Goal: Task Accomplishment & Management: Manage account settings

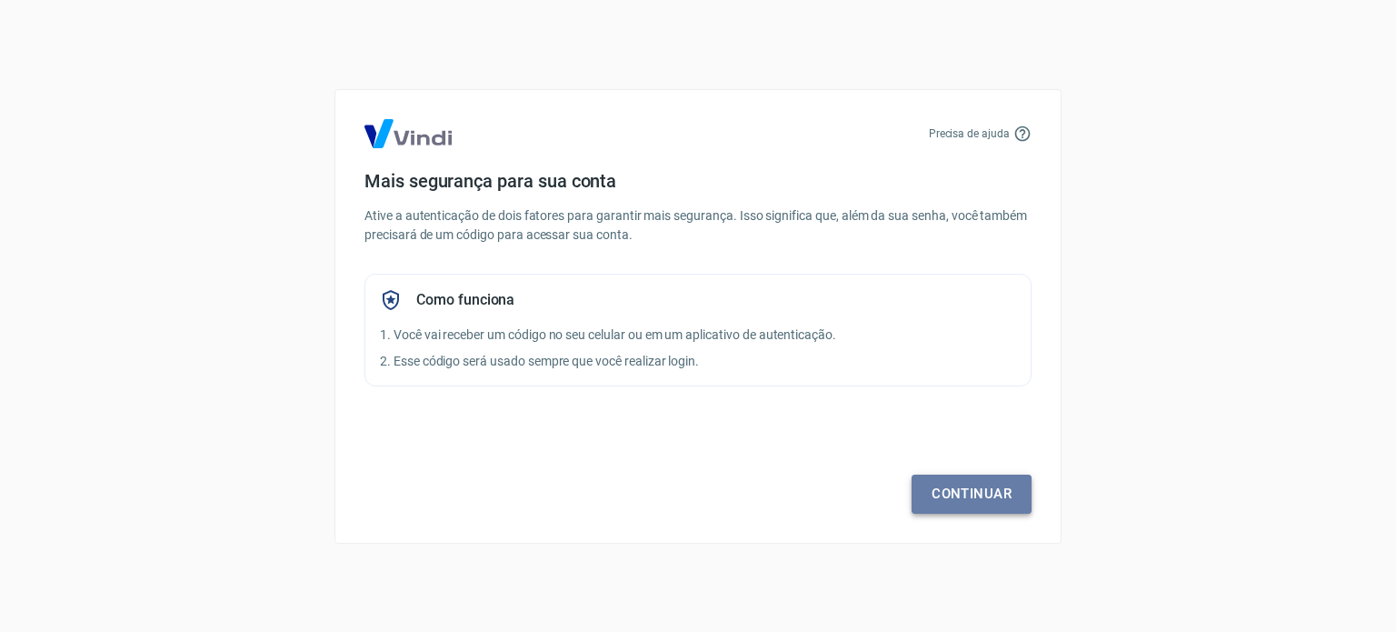
click at [952, 489] on link "Continuar" at bounding box center [971, 493] width 120 height 38
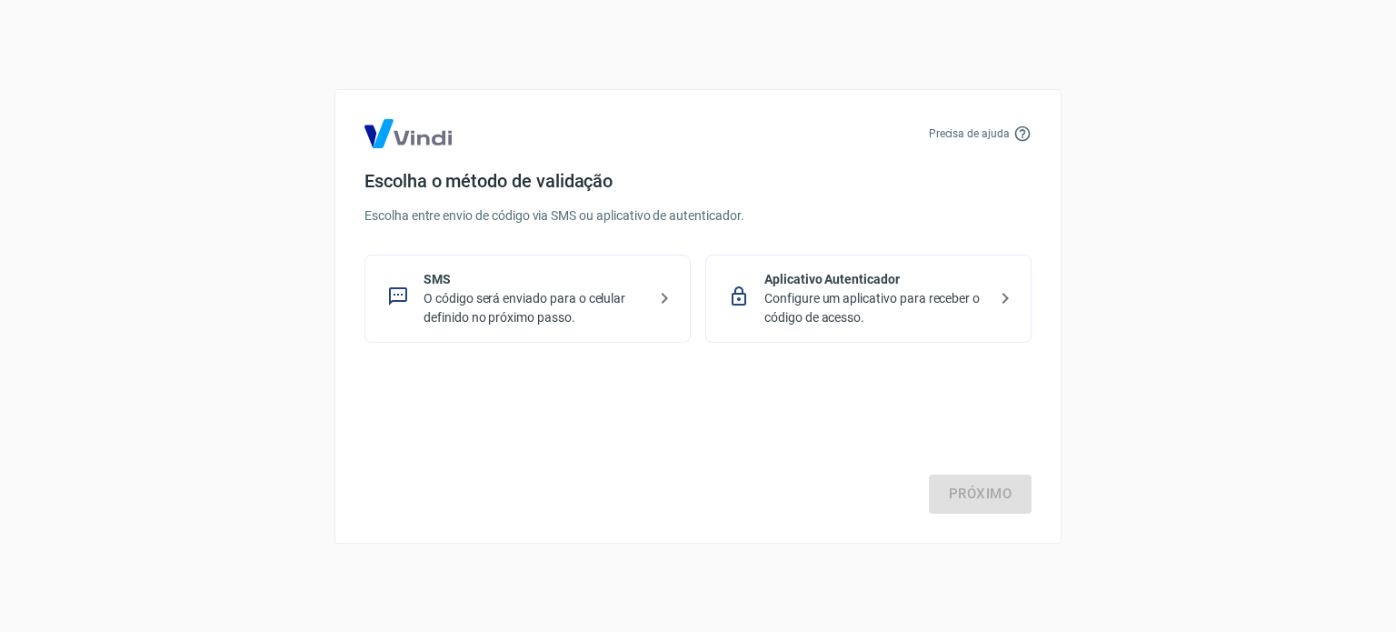
click at [784, 297] on p "Configure um aplicativo para receber o código de acesso." at bounding box center [875, 308] width 223 height 38
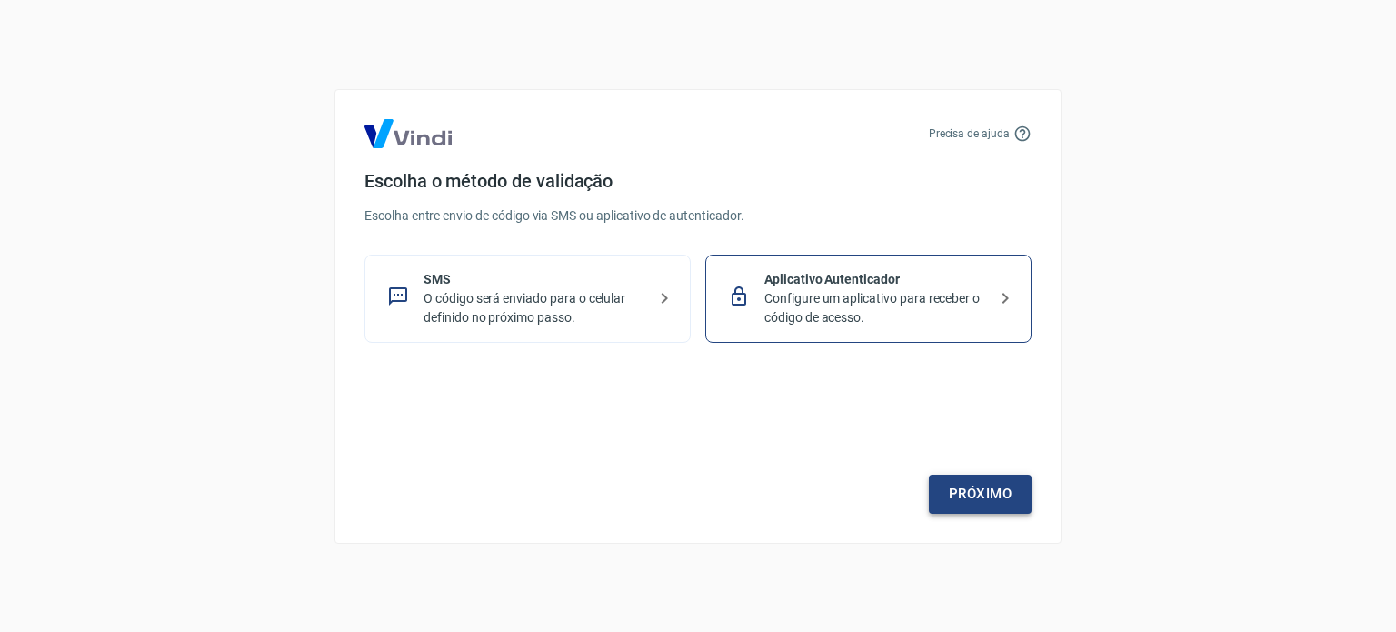
click at [966, 499] on link "Próximo" at bounding box center [980, 493] width 103 height 38
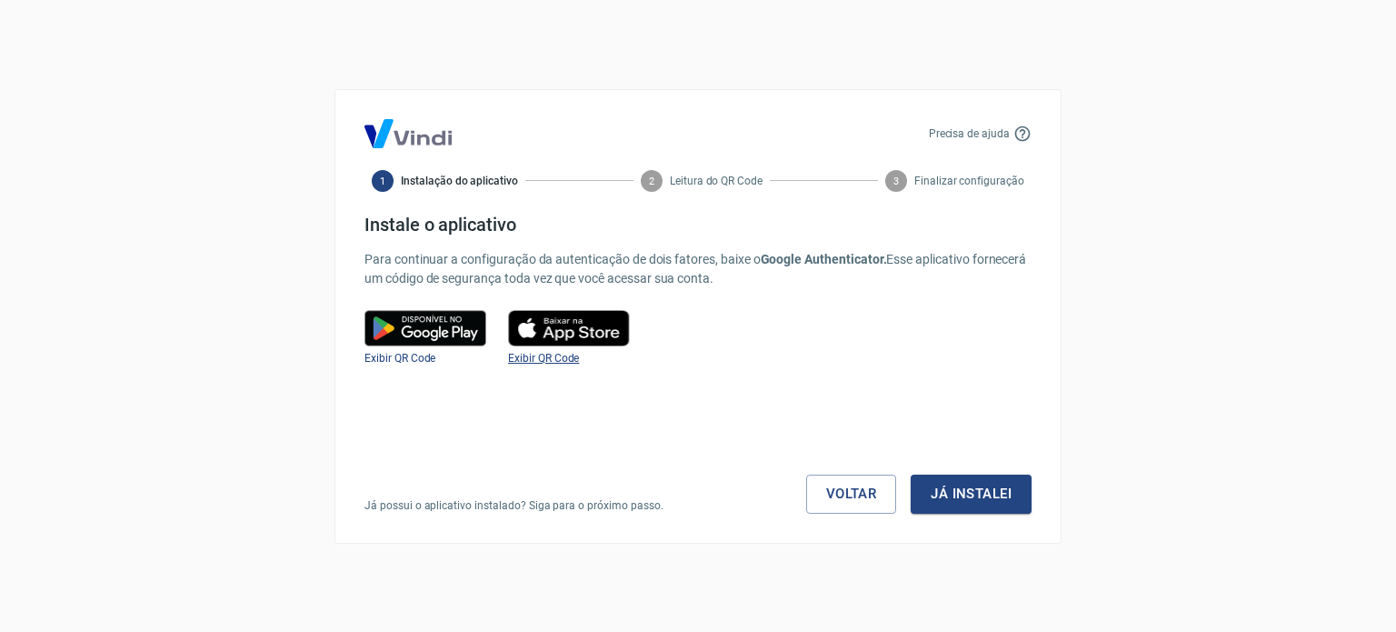
click at [556, 354] on span "Exibir QR Code" at bounding box center [543, 358] width 71 height 13
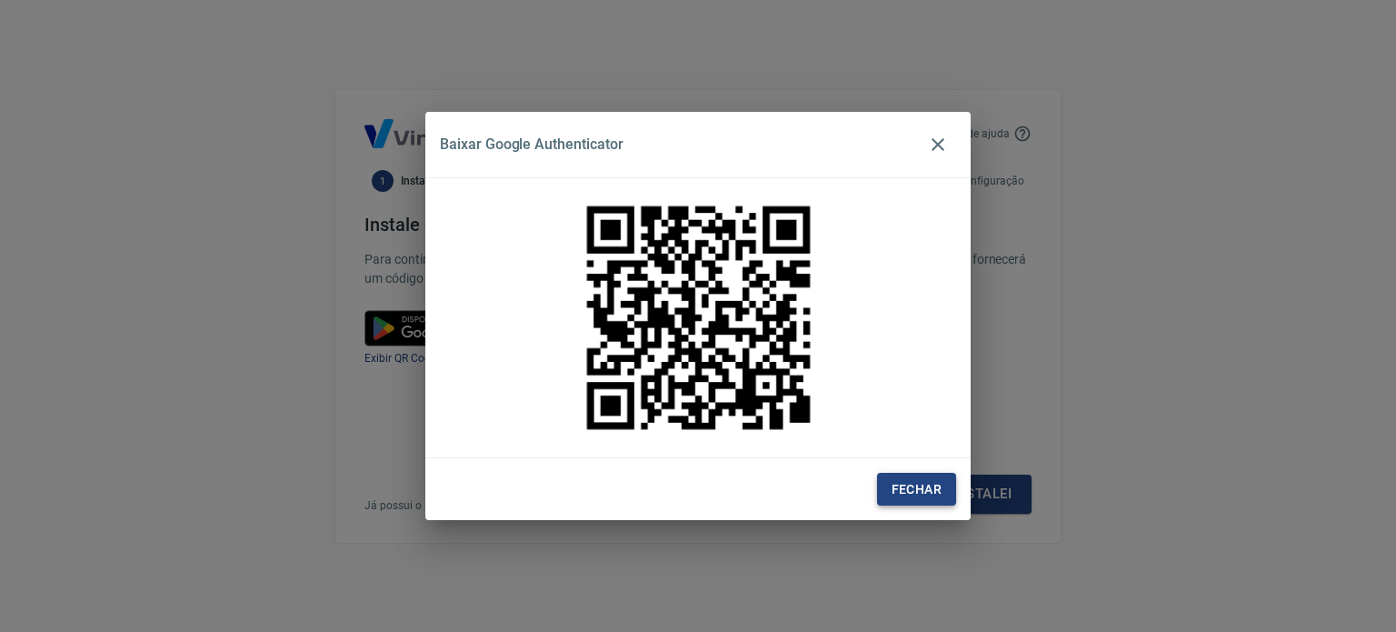
click at [913, 485] on button "Fechar" at bounding box center [916, 490] width 79 height 34
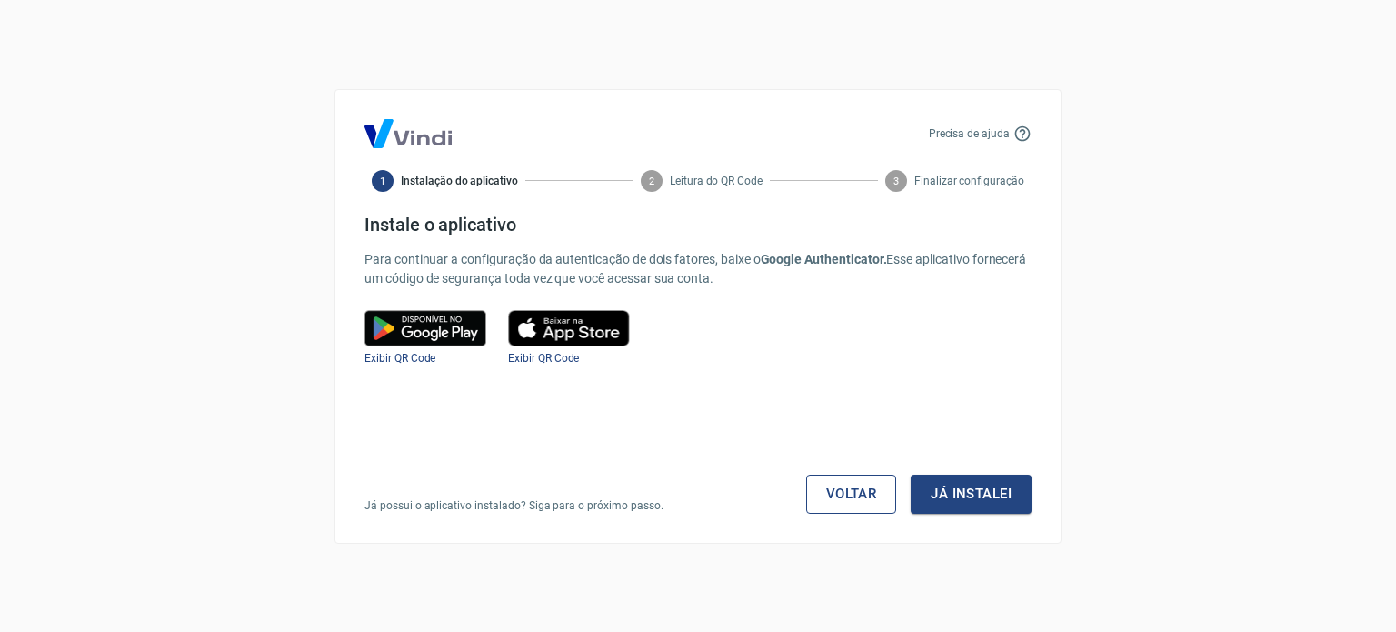
click at [841, 485] on link "Voltar" at bounding box center [851, 493] width 91 height 38
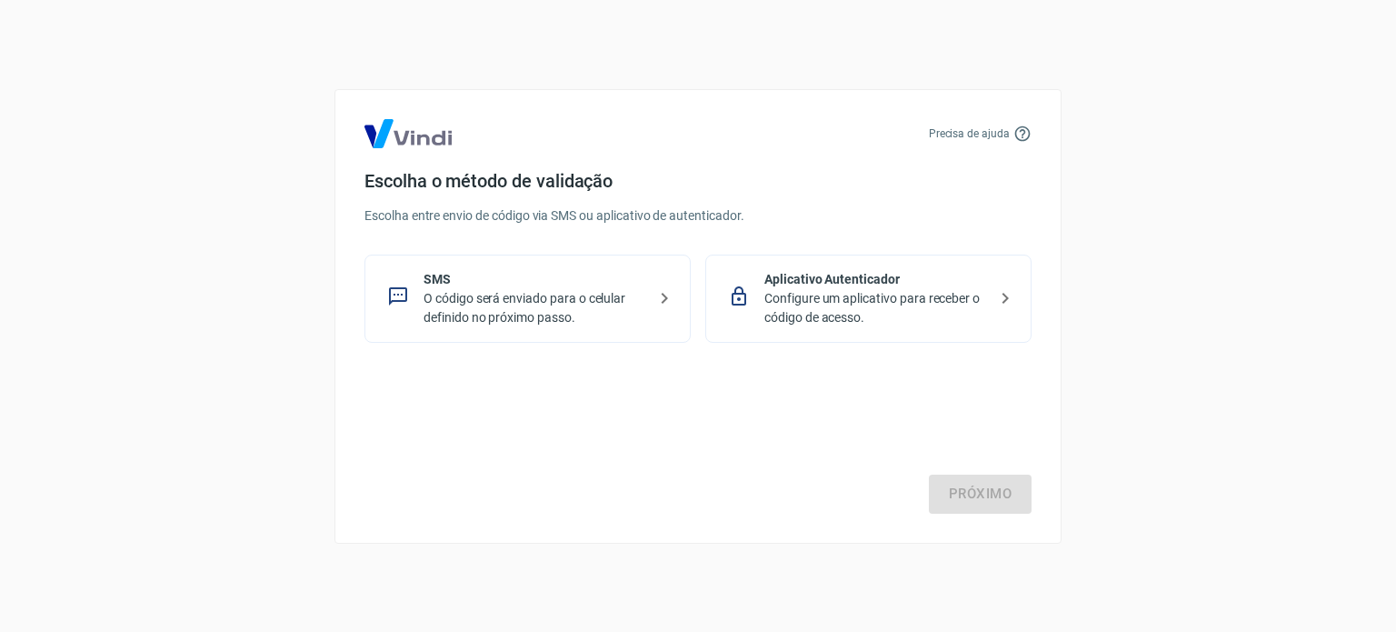
click at [871, 307] on p "Configure um aplicativo para receber o código de acesso." at bounding box center [875, 308] width 223 height 38
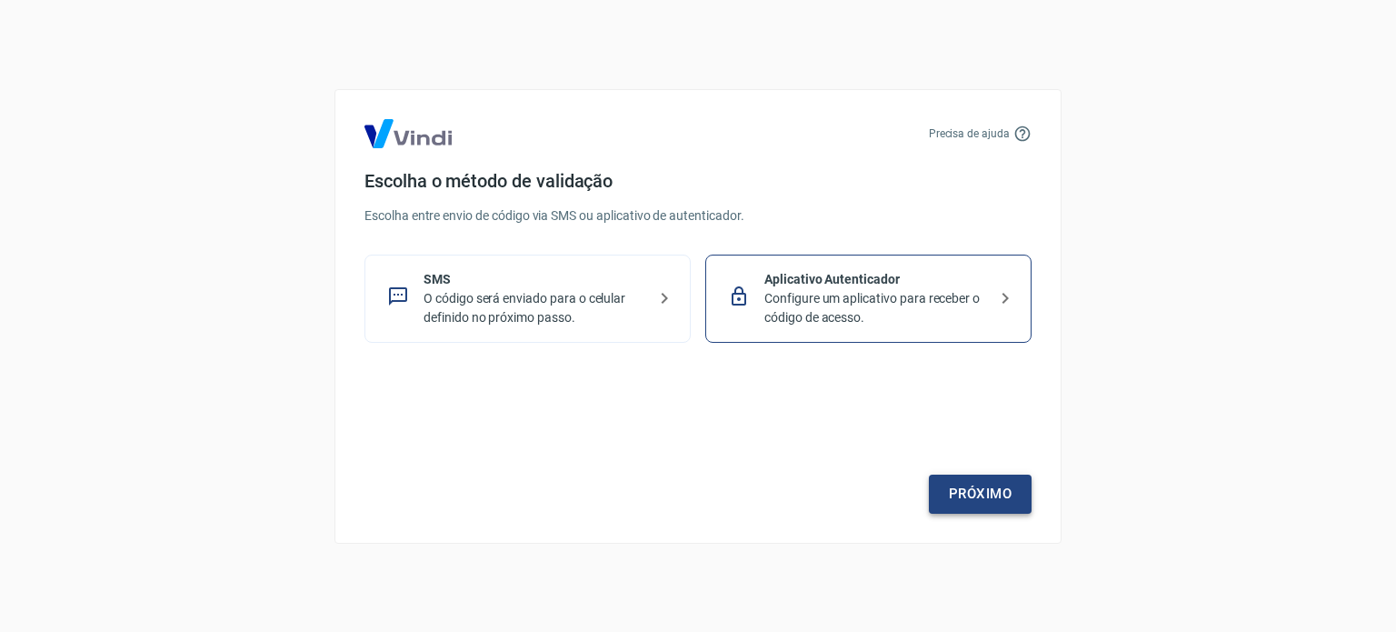
click at [952, 493] on link "Próximo" at bounding box center [980, 493] width 103 height 38
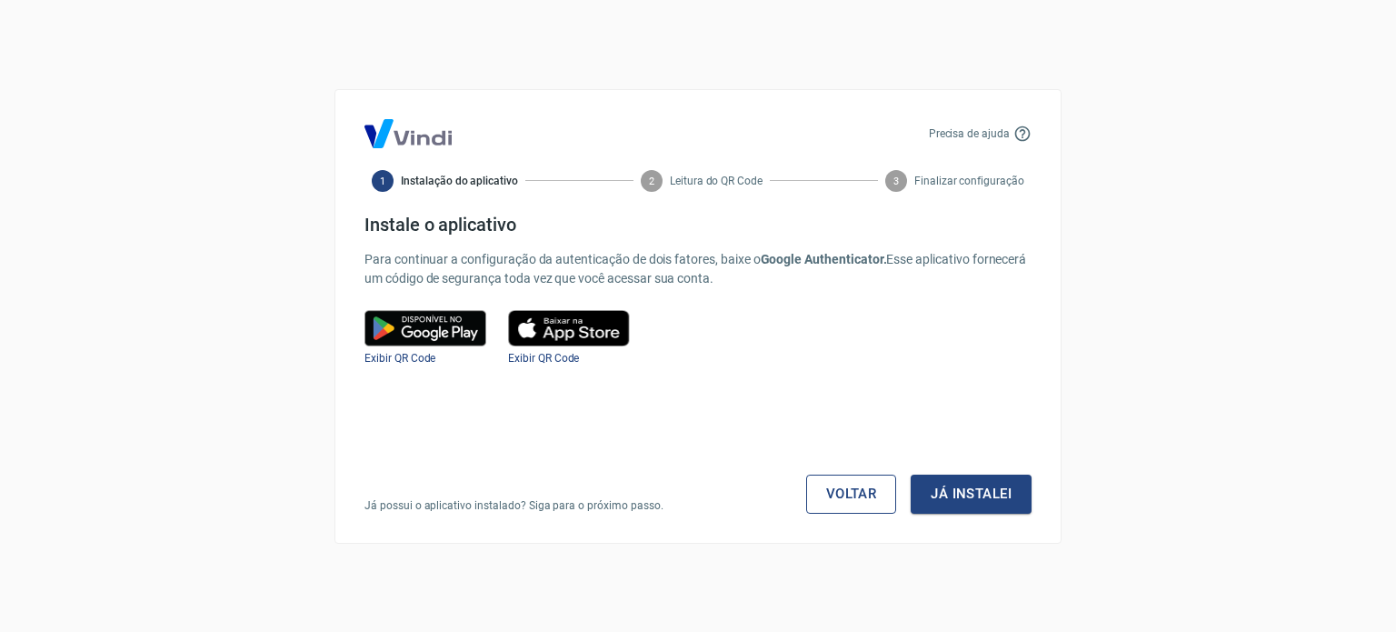
click at [861, 479] on link "Voltar" at bounding box center [851, 493] width 91 height 38
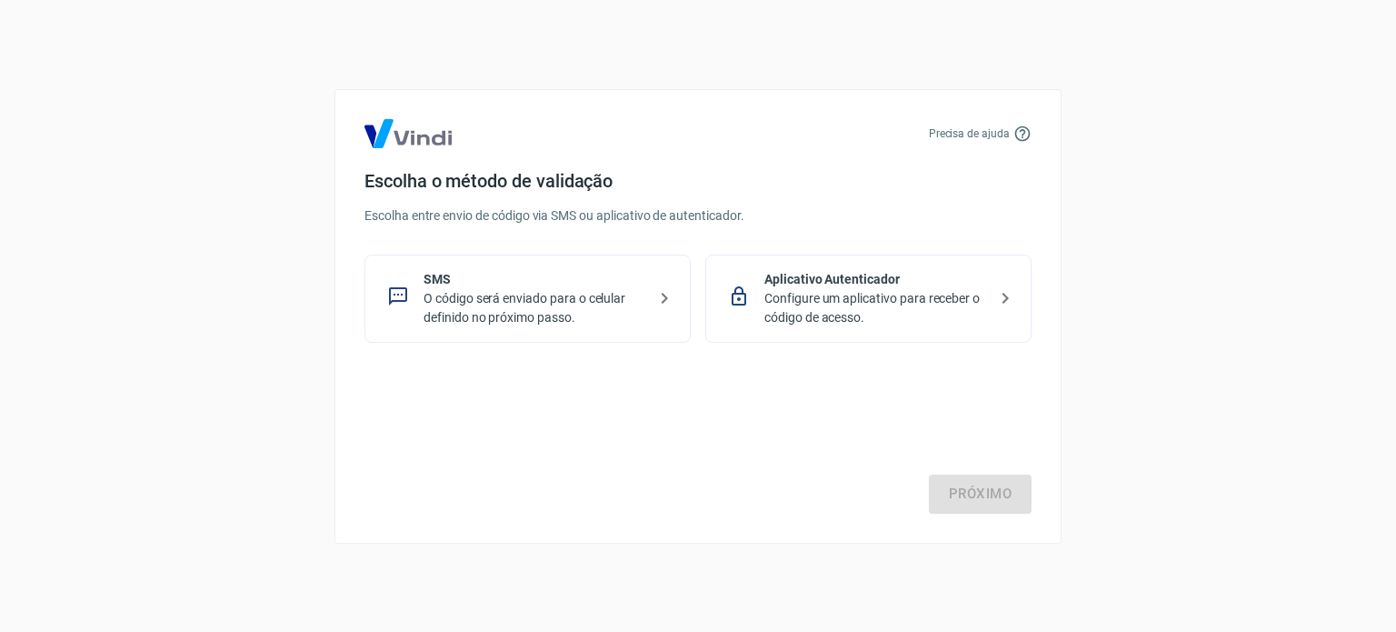
click at [548, 284] on p "SMS" at bounding box center [534, 279] width 223 height 19
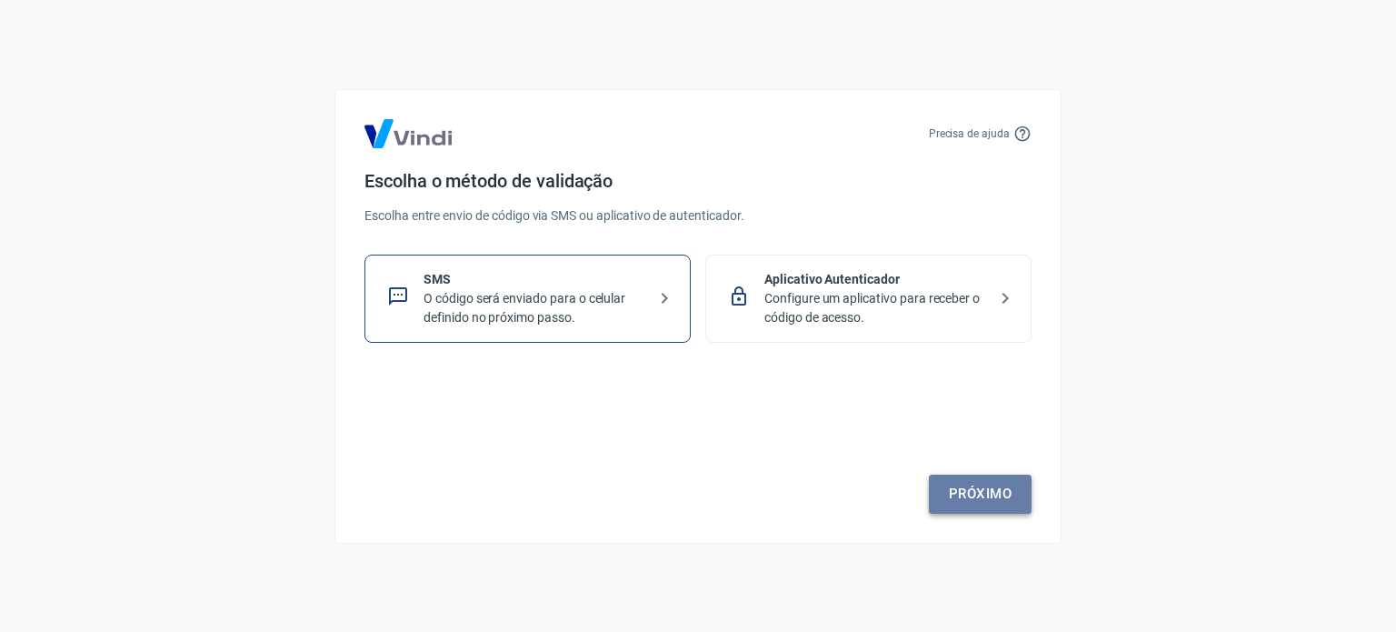
click at [956, 496] on link "Próximo" at bounding box center [980, 493] width 103 height 38
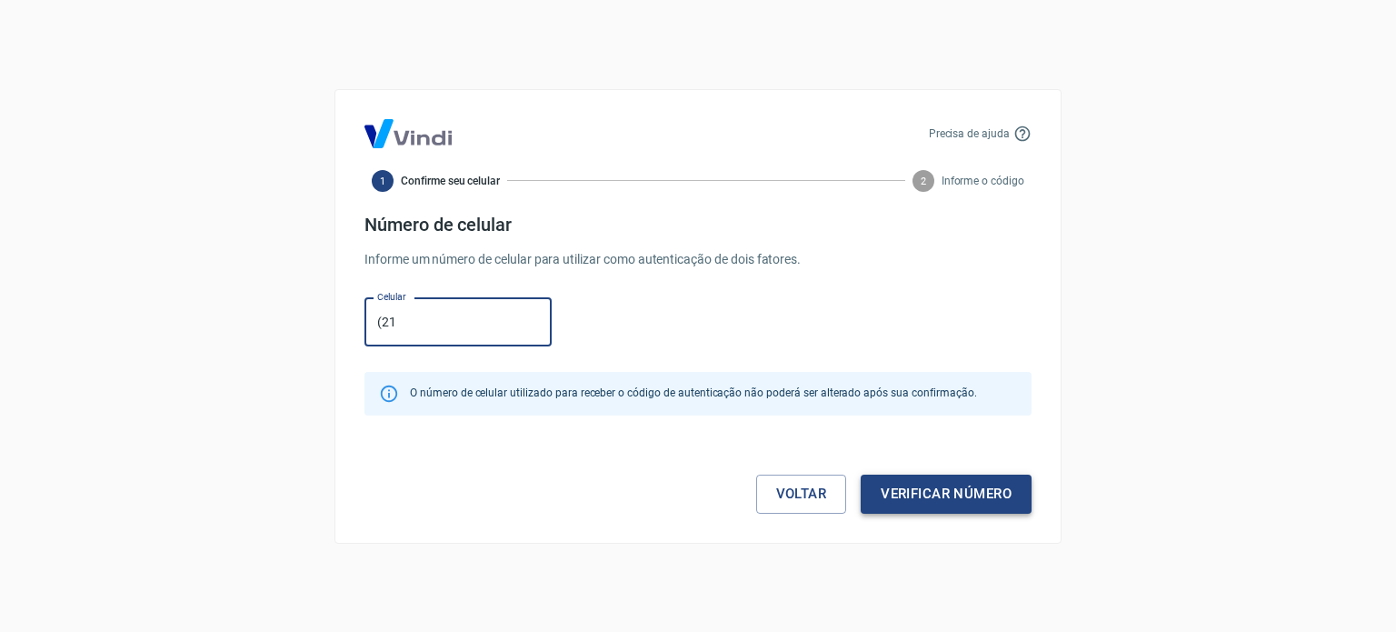
type input "[PHONE_NUMBER]"
click at [949, 484] on button "Verificar número" at bounding box center [946, 493] width 171 height 38
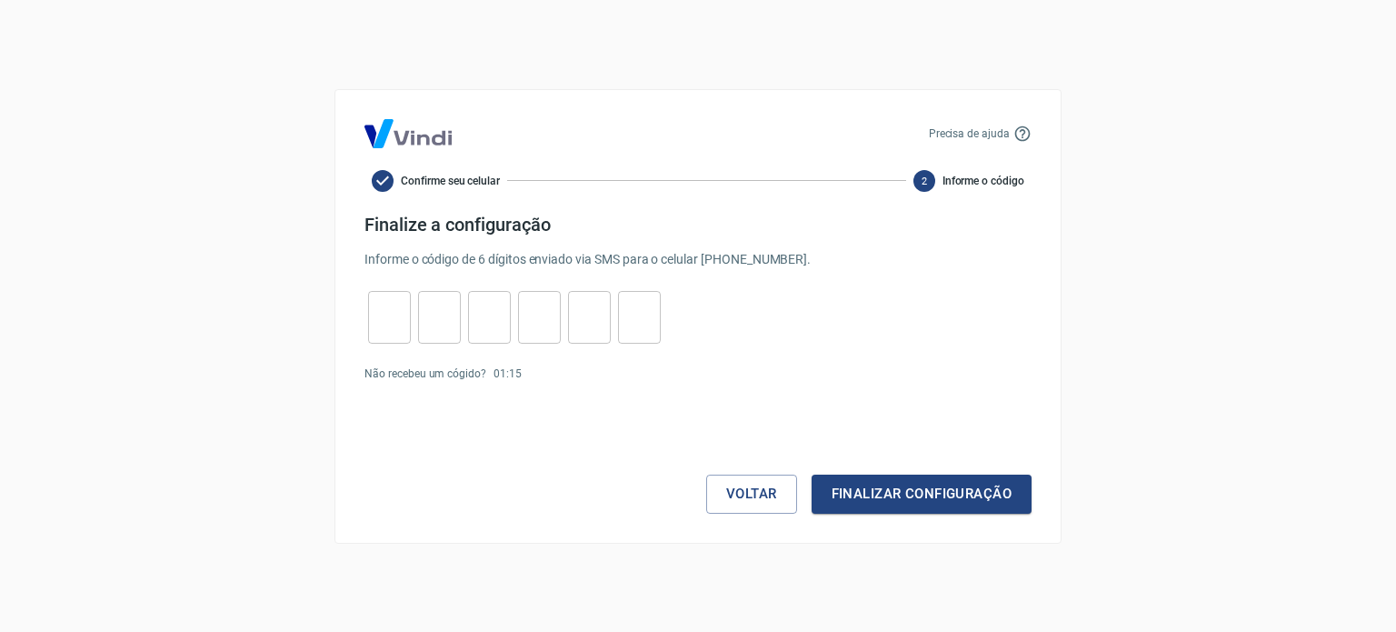
click at [389, 320] on input "tel" at bounding box center [389, 316] width 43 height 39
type input "2"
type input "7"
type input "4"
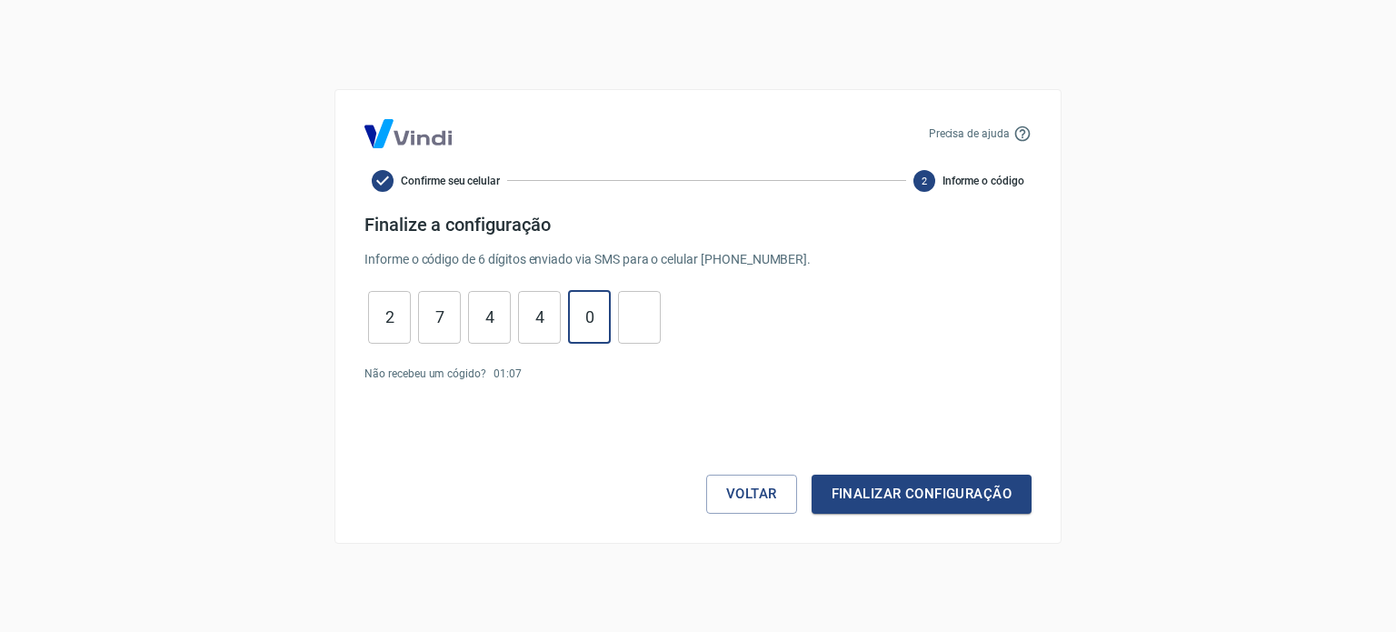
type input "0"
type input "4"
type input "7"
type input "2"
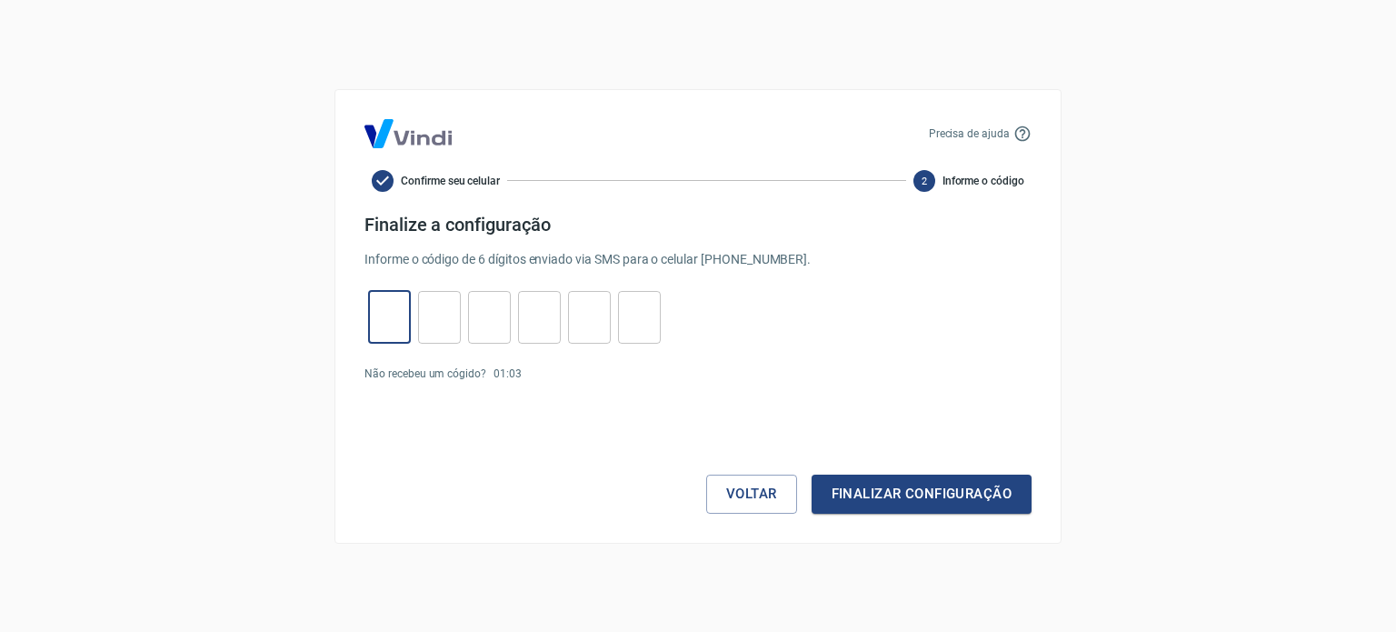
type input "9"
type input "6"
type input "8"
type input "9"
type input "4"
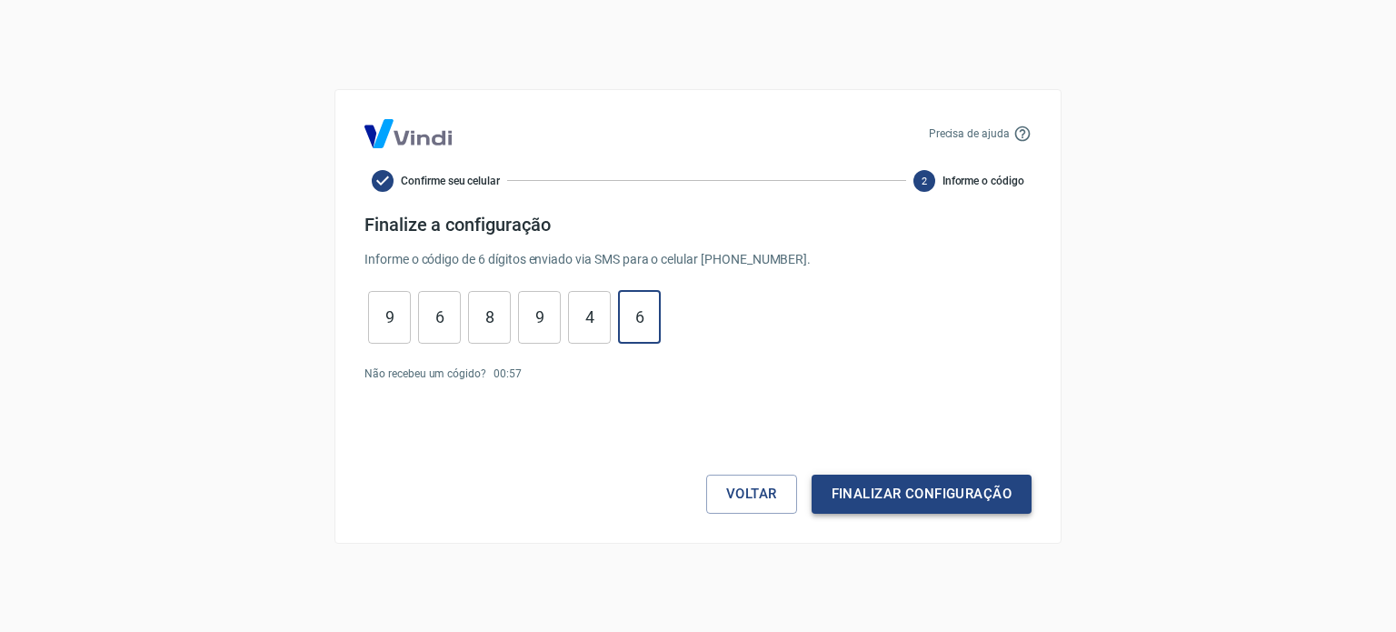
type input "6"
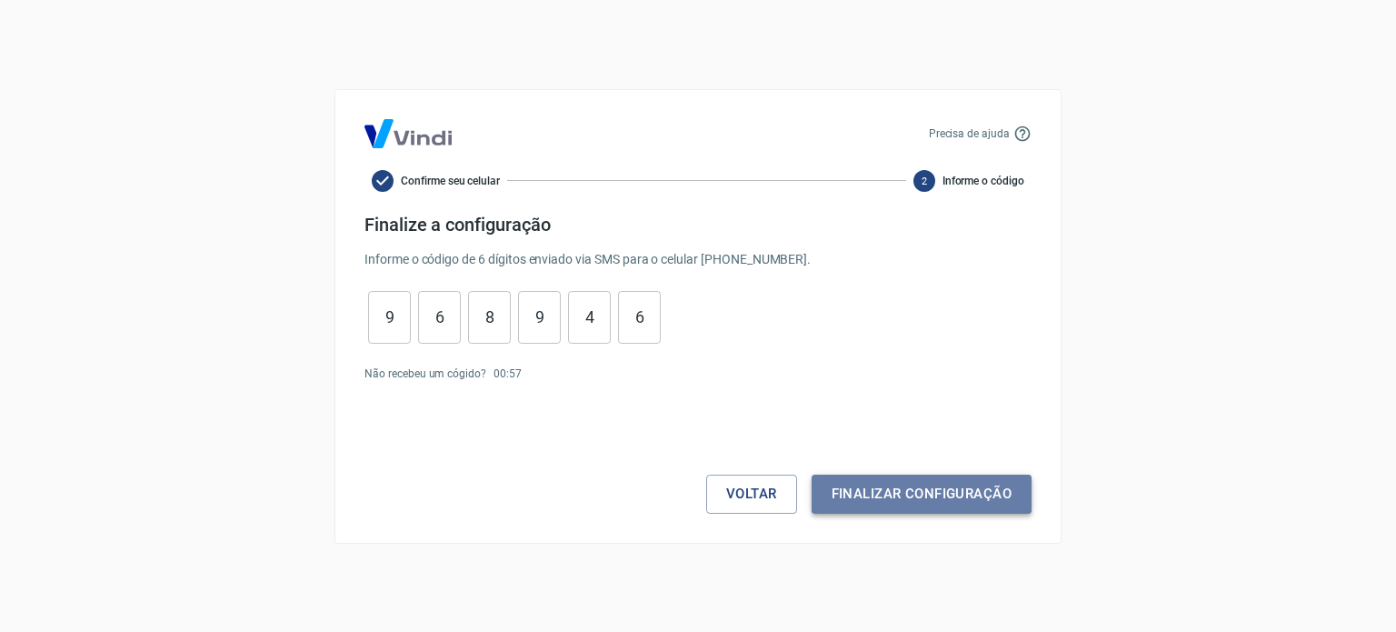
click at [891, 484] on button "Finalizar configuração" at bounding box center [921, 493] width 220 height 38
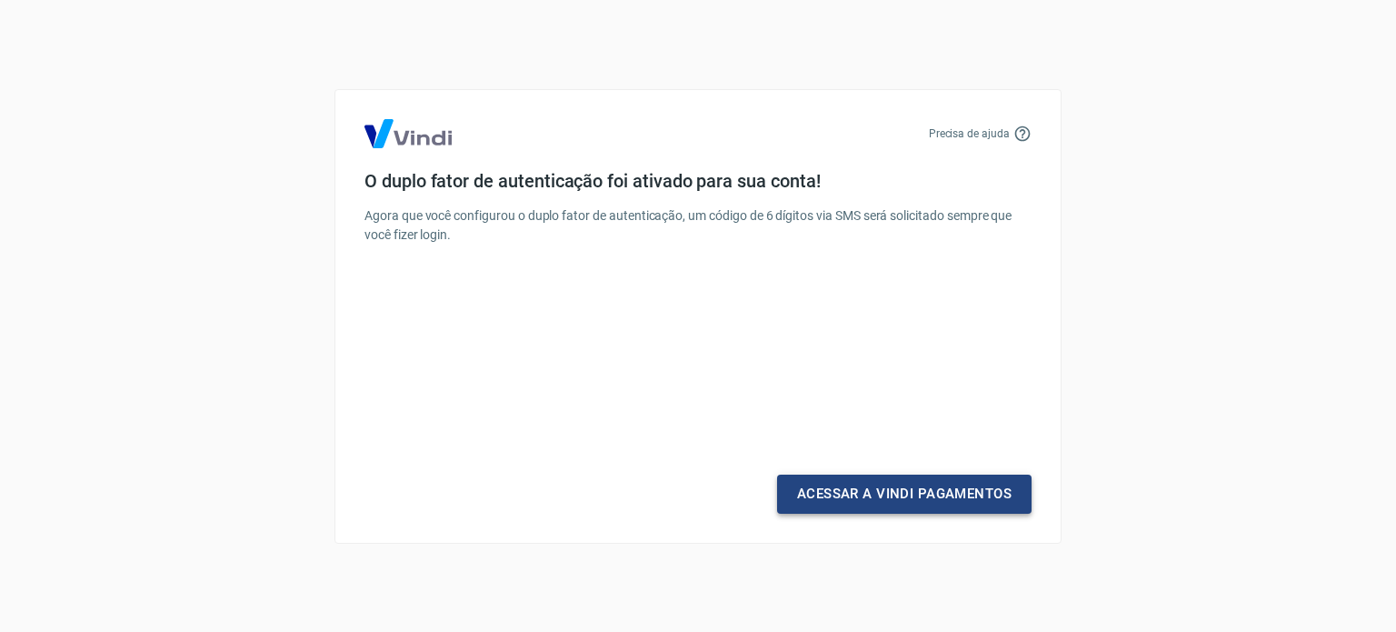
click at [897, 493] on link "Acessar a Vindi Pagamentos" at bounding box center [904, 493] width 254 height 38
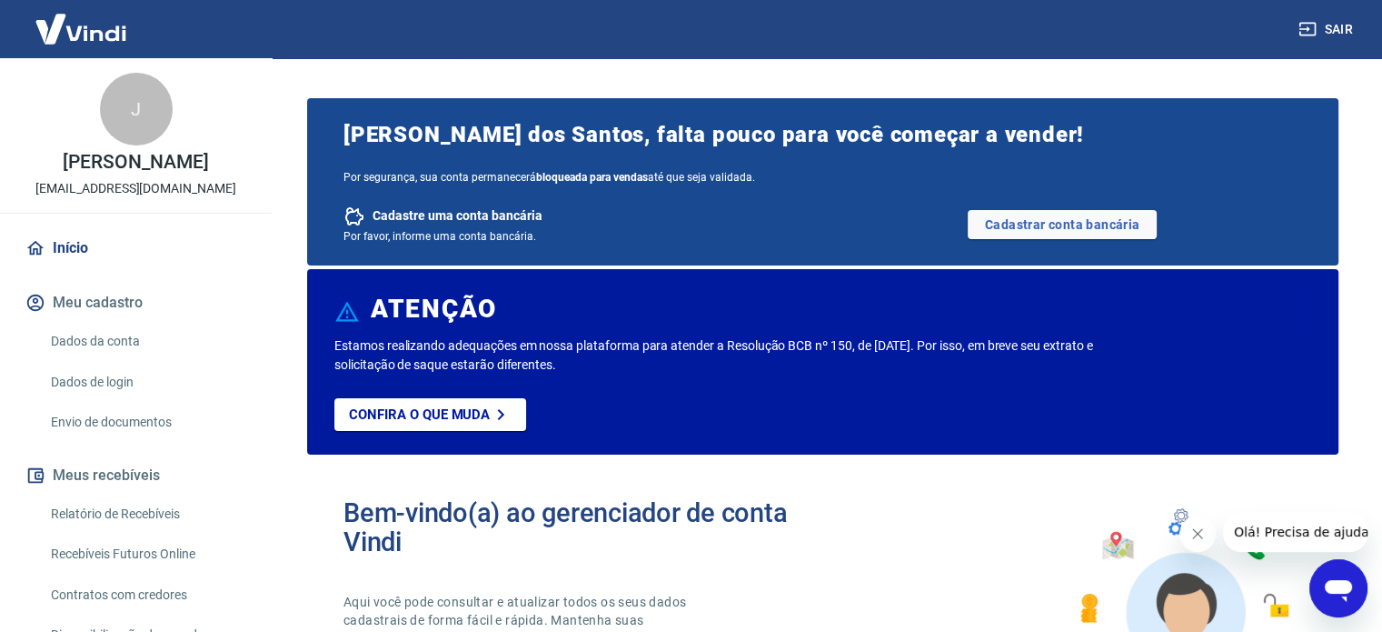
click at [67, 355] on link "Dados da conta" at bounding box center [147, 341] width 206 height 37
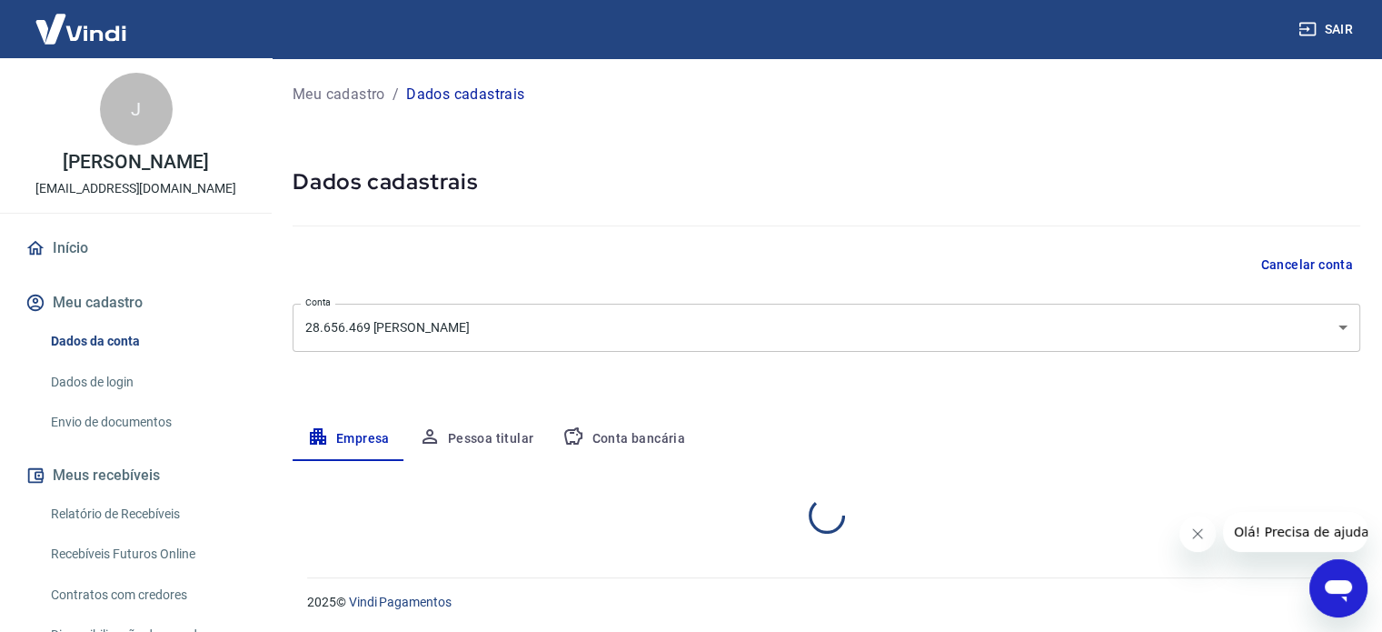
select select "RJ"
click at [612, 442] on button "Conta bancária" at bounding box center [624, 439] width 152 height 44
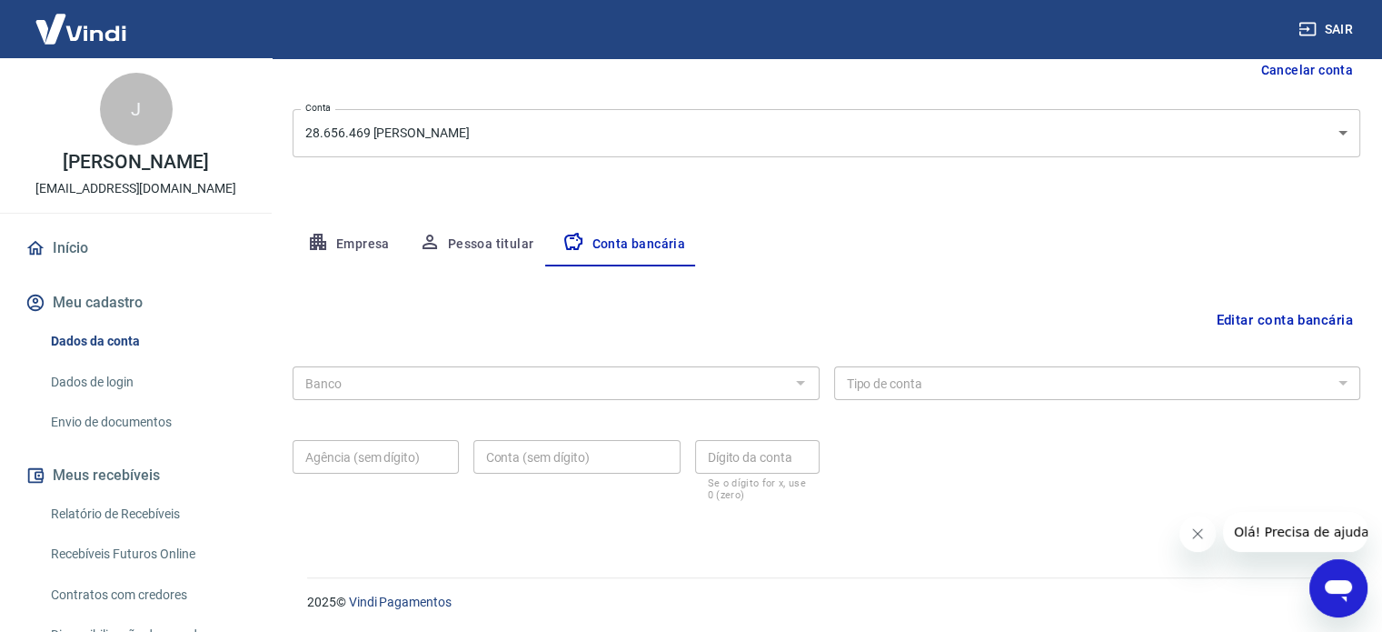
scroll to position [195, 0]
click at [1236, 314] on button "Editar conta bancária" at bounding box center [1285, 319] width 152 height 35
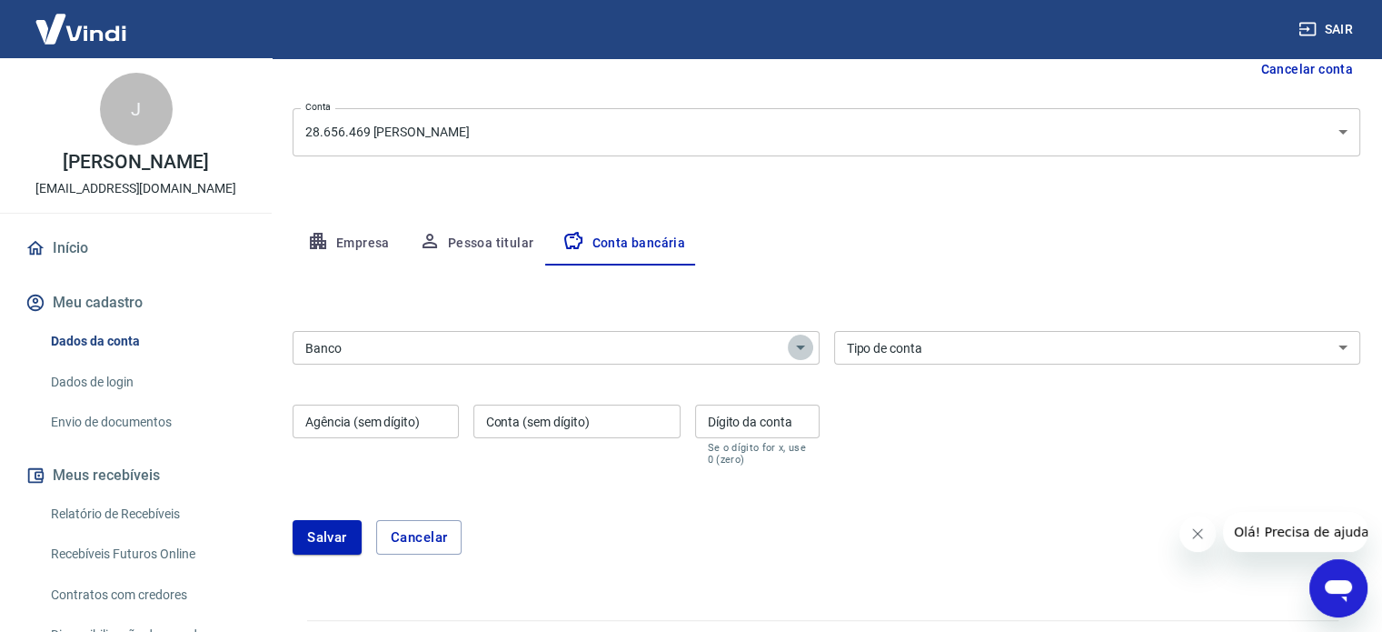
click at [788, 348] on button "Abrir" at bounding box center [800, 346] width 25 height 25
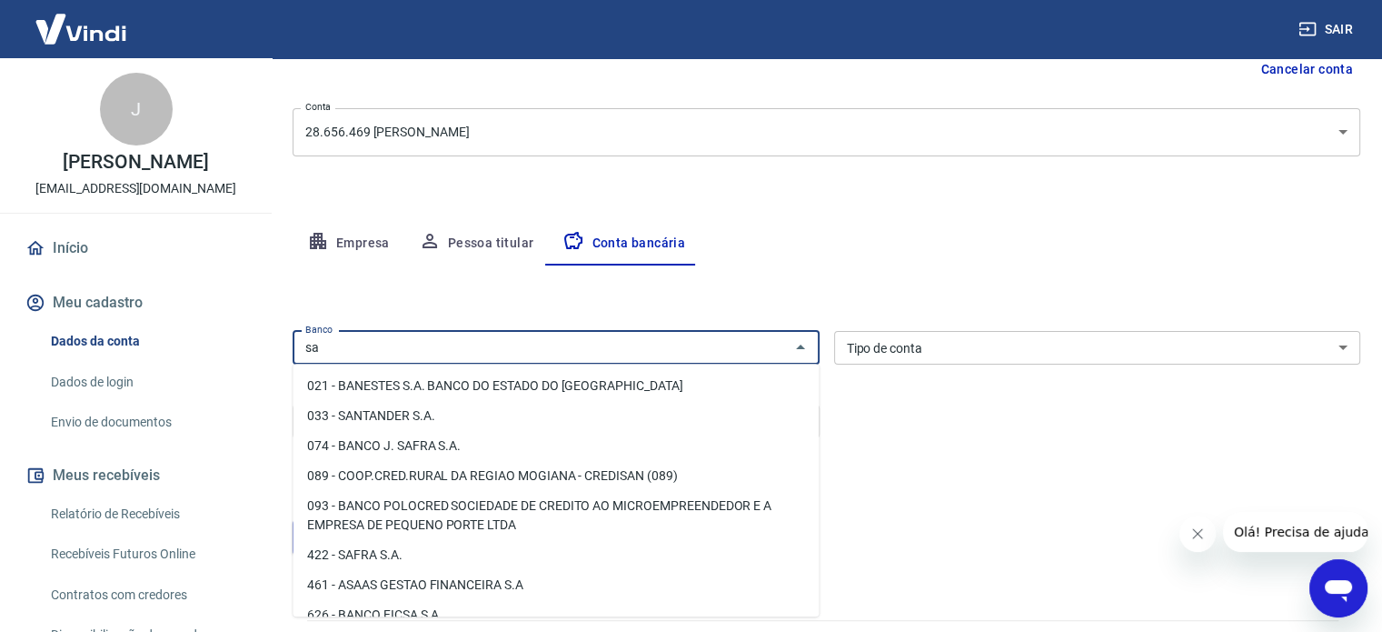
click at [436, 421] on li "033 - SANTANDER S.A." at bounding box center [556, 416] width 526 height 30
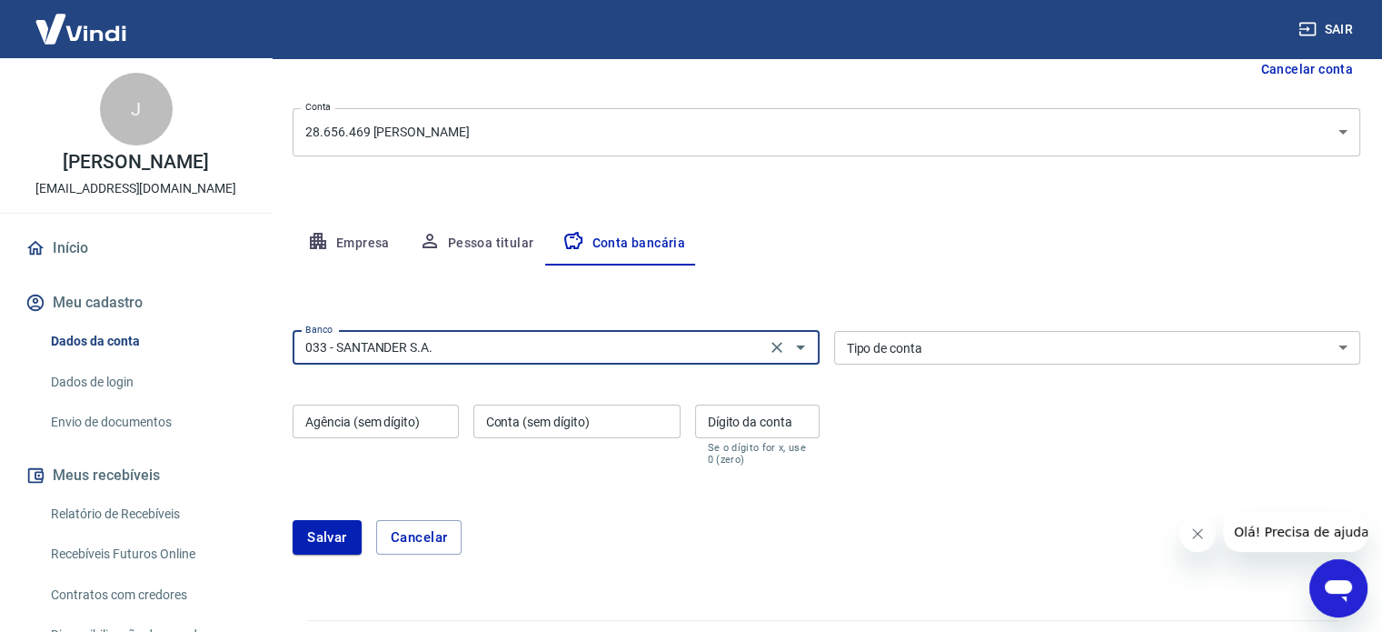
type input "033 - SANTANDER S.A."
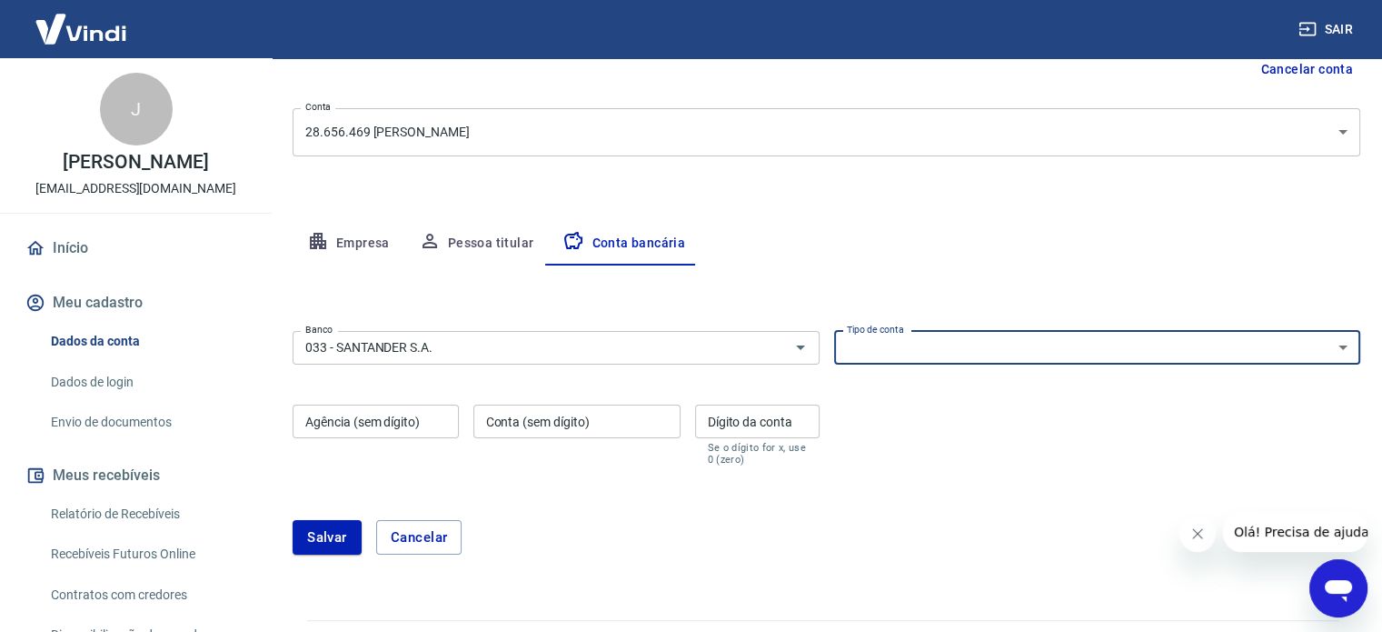
click at [863, 354] on select "Conta Corrente Conta Poupança" at bounding box center [1097, 348] width 527 height 34
select select "1"
click at [834, 331] on select "Conta Corrente Conta Poupança" at bounding box center [1097, 348] width 527 height 34
click at [401, 426] on input "Agência (sem dígito)" at bounding box center [376, 421] width 166 height 34
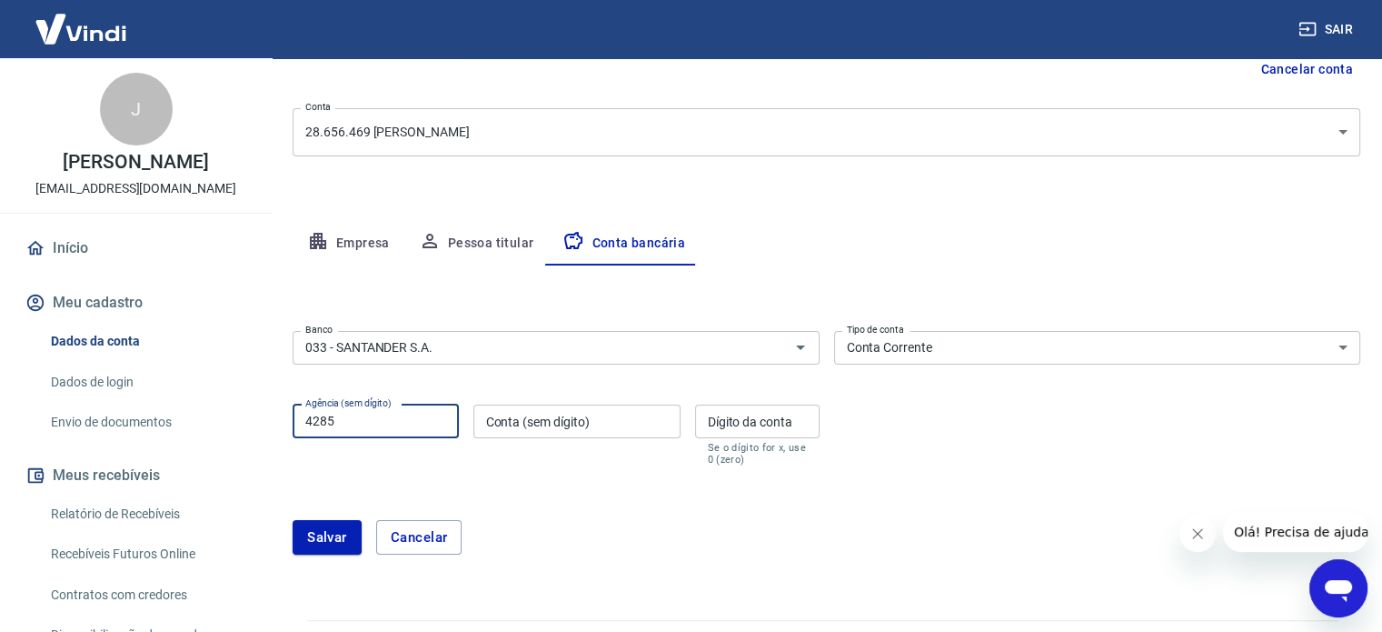
type input "4285"
drag, startPoint x: 766, startPoint y: 419, endPoint x: 692, endPoint y: 419, distance: 74.5
click at [693, 419] on div "Agência (sem dígito) 4285 Agência (sem dígito) Conta (sem dígito) Conta (sem dí…" at bounding box center [556, 433] width 527 height 72
type input "2"
click at [536, 423] on input "Conta (sem dígito)" at bounding box center [576, 421] width 207 height 34
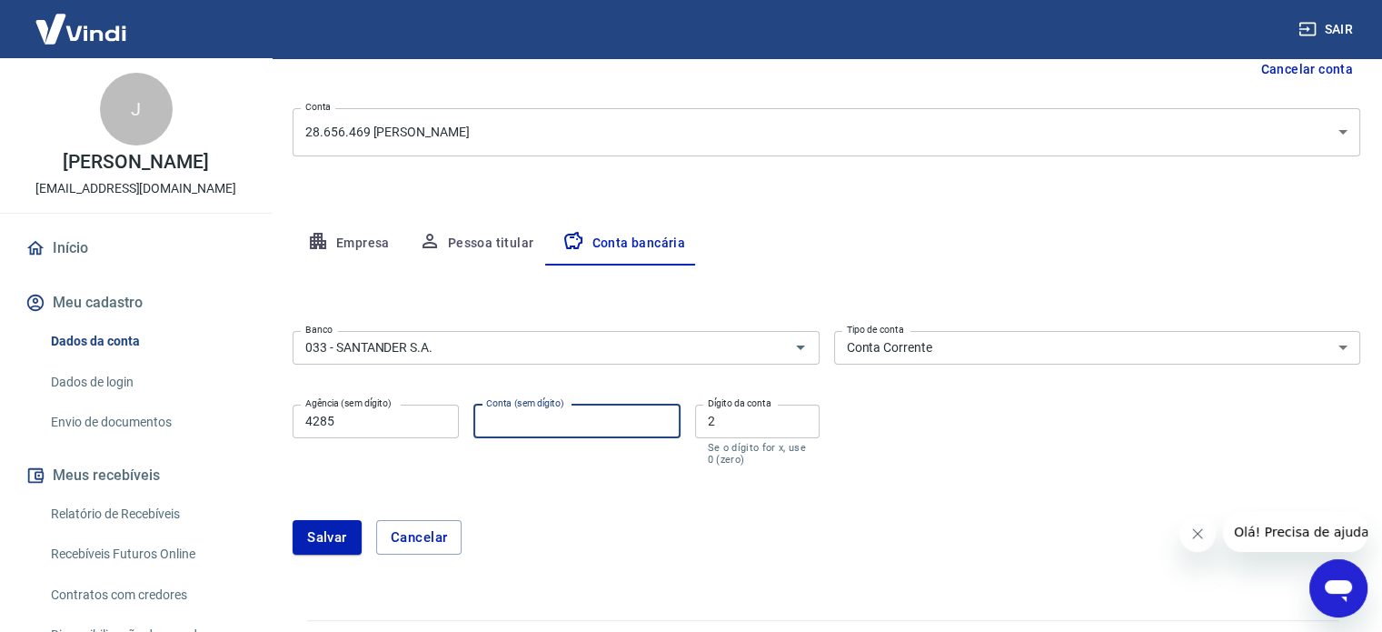
paste input "13002128"
type input "13002128"
click at [324, 534] on button "Salvar" at bounding box center [327, 537] width 69 height 35
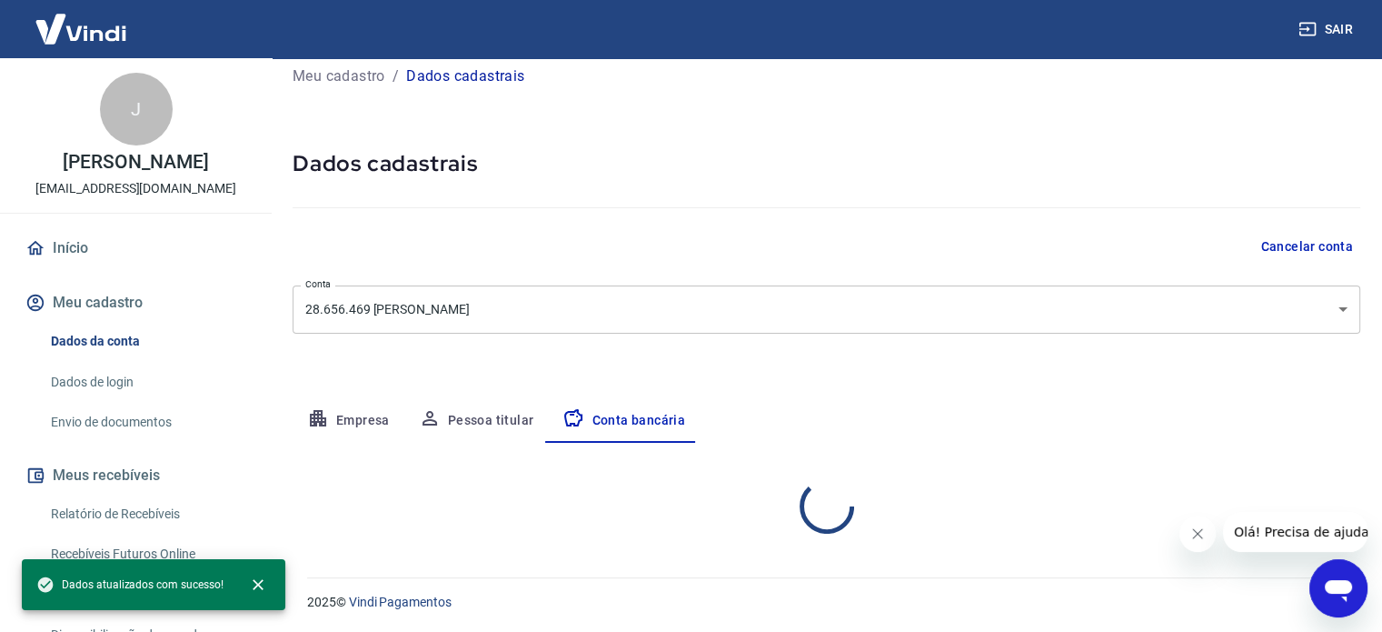
select select "1"
